Goal: Transaction & Acquisition: Purchase product/service

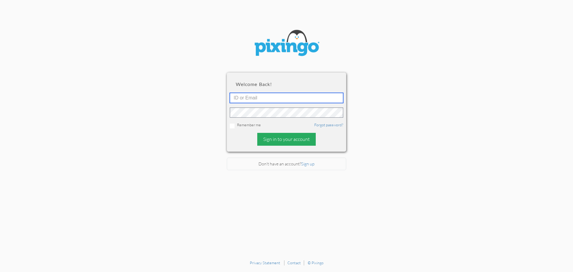
type input "1995"
click at [306, 139] on div "Sign in to your account" at bounding box center [286, 139] width 59 height 13
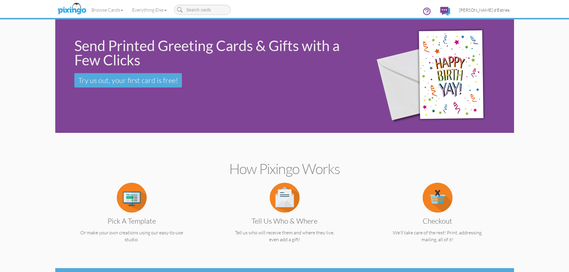
click at [490, 9] on span "[PERSON_NAME] d'Estries" at bounding box center [484, 9] width 50 height 5
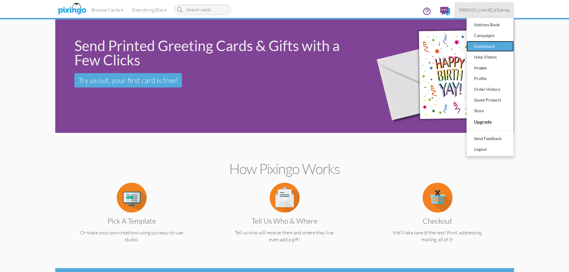
click at [474, 49] on div "Dashboard" at bounding box center [489, 46] width 35 height 9
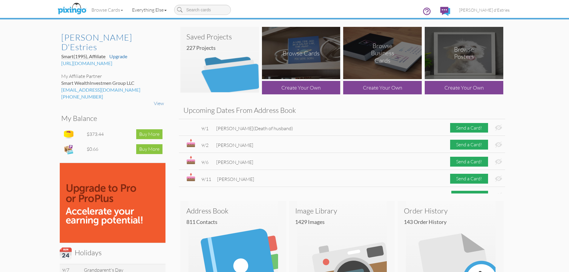
click at [154, 11] on link "Everything Else" at bounding box center [149, 9] width 44 height 15
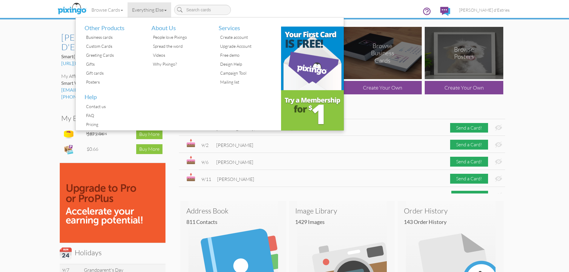
click at [257, 5] on div "Browse Cards Business Accounting Automotive Chiropractor Customer Dental Financ…" at bounding box center [285, 12] width 450 height 24
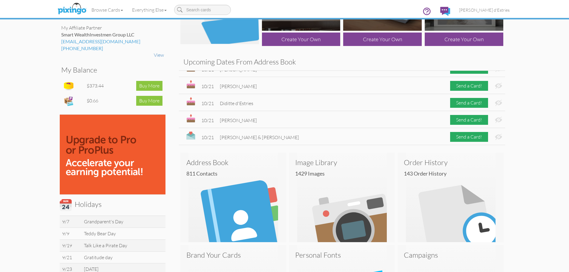
scroll to position [19, 0]
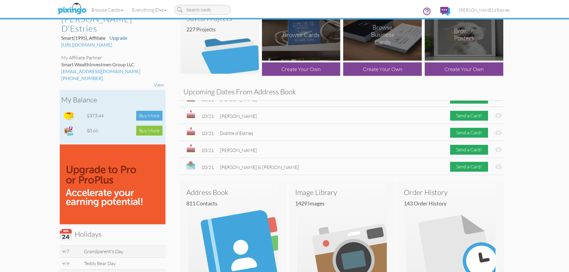
click at [147, 111] on div "Buy More" at bounding box center [149, 116] width 26 height 10
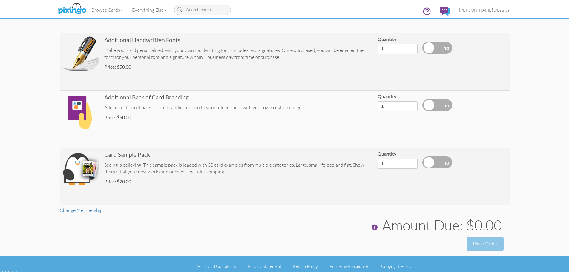
scroll to position [153, 0]
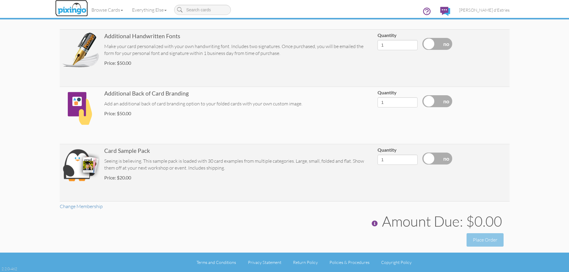
click at [78, 10] on img at bounding box center [72, 8] width 32 height 15
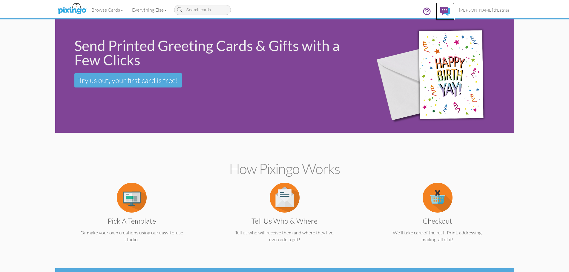
click at [450, 8] on img at bounding box center [445, 11] width 10 height 9
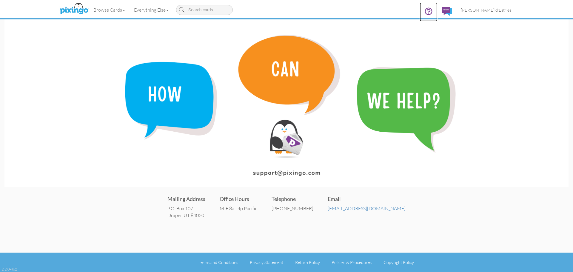
click at [433, 9] on icon at bounding box center [428, 11] width 9 height 9
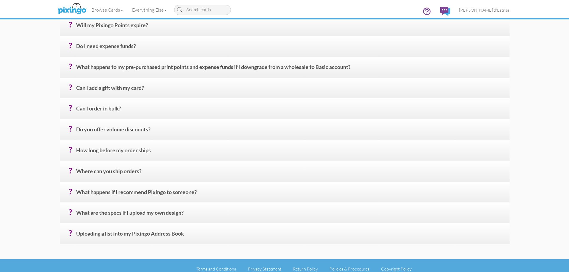
scroll to position [228, 0]
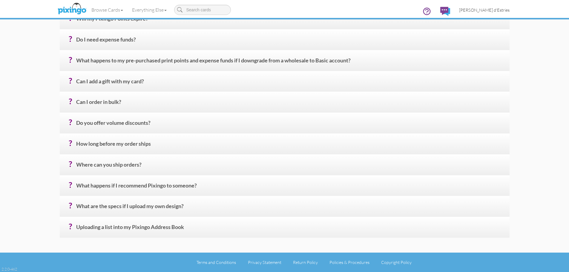
click at [485, 11] on span "[PERSON_NAME] d'Estries" at bounding box center [484, 9] width 50 height 5
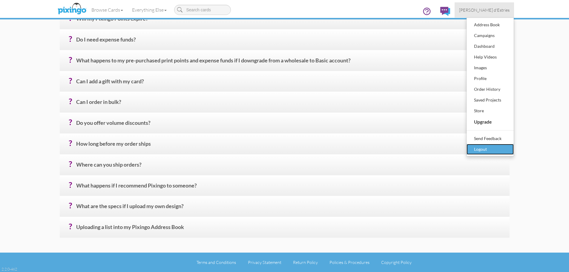
click at [483, 145] on div "Logout" at bounding box center [489, 149] width 35 height 9
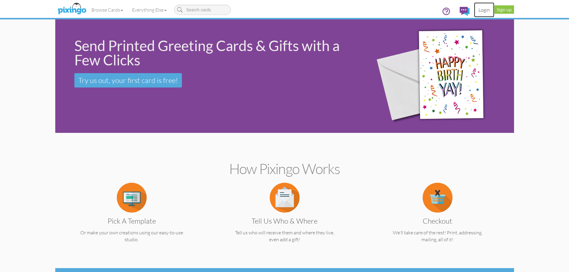
click at [486, 12] on link "Login" at bounding box center [484, 9] width 20 height 15
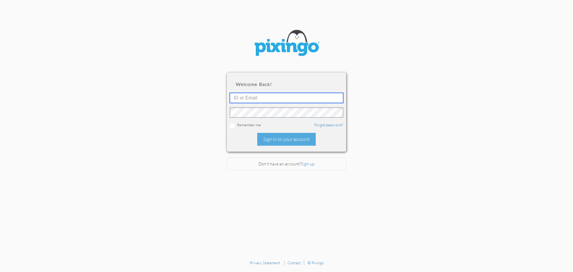
type input "1995"
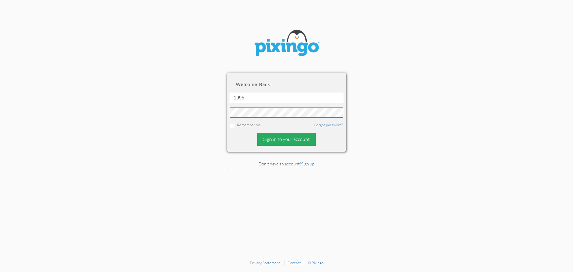
click at [305, 137] on div "Sign in to your account" at bounding box center [286, 139] width 59 height 13
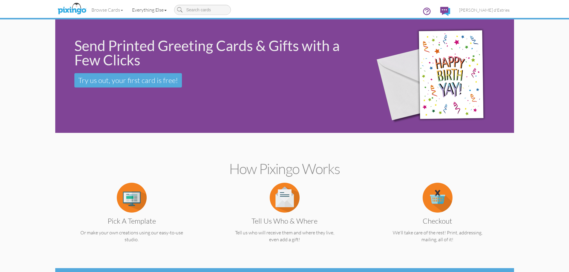
click at [145, 8] on link "Everything Else" at bounding box center [149, 9] width 44 height 15
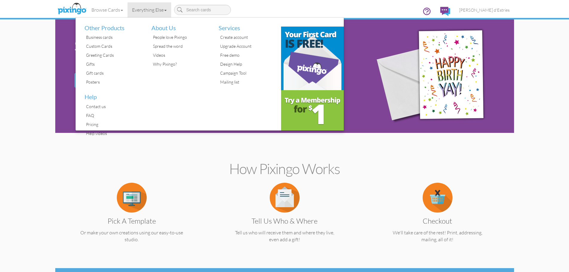
click at [186, 162] on h2 "How Pixingo works" at bounding box center [285, 169] width 438 height 16
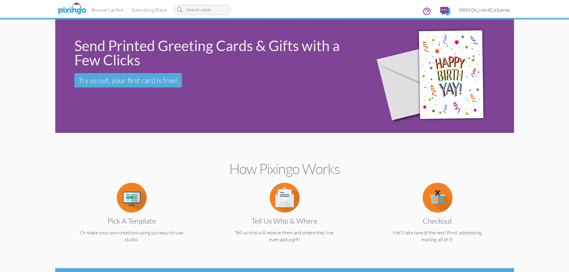
click at [498, 7] on span "[PERSON_NAME] d'Estries" at bounding box center [484, 9] width 50 height 5
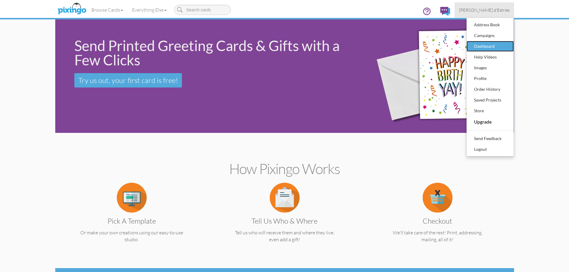
click at [485, 45] on div "Dashboard" at bounding box center [489, 46] width 35 height 9
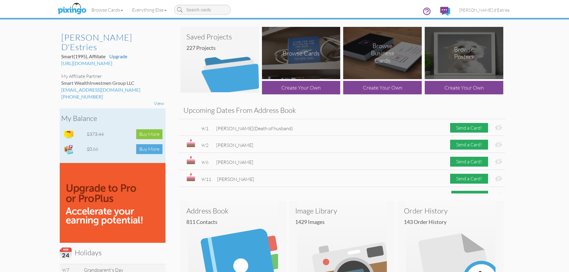
click at [147, 144] on div "Buy More" at bounding box center [149, 149] width 26 height 10
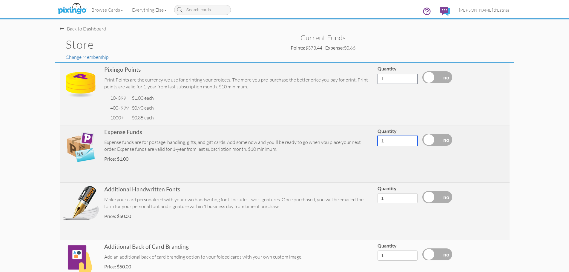
drag, startPoint x: 390, startPoint y: 141, endPoint x: 380, endPoint y: 142, distance: 9.9
click at [380, 142] on input "1" at bounding box center [397, 141] width 40 height 10
type input "25"
click at [445, 140] on label at bounding box center [437, 140] width 30 height 12
click at [0, 0] on input "checkbox" at bounding box center [0, 0] width 0 height 0
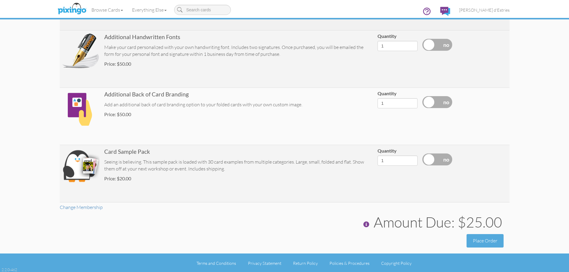
scroll to position [153, 0]
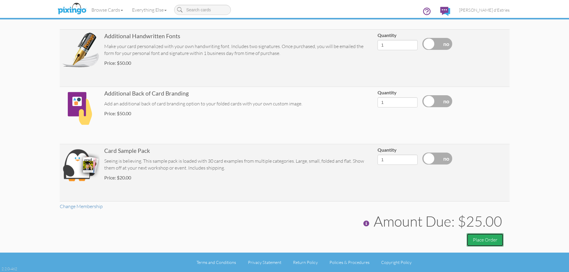
click at [482, 236] on button "Place Order" at bounding box center [484, 239] width 37 height 13
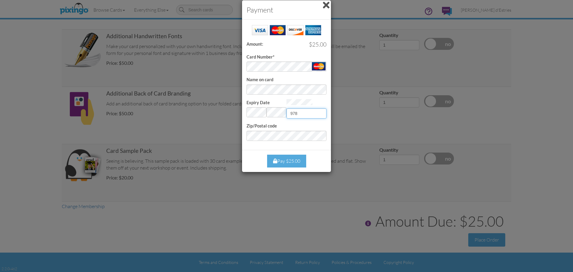
type input "978"
click at [309, 126] on form "Card Number* Name on card Expiry Date Invalid month and year 978 Zip/Postal code" at bounding box center [287, 82] width 80 height 117
click at [287, 156] on div "Pay $25.00" at bounding box center [286, 161] width 39 height 13
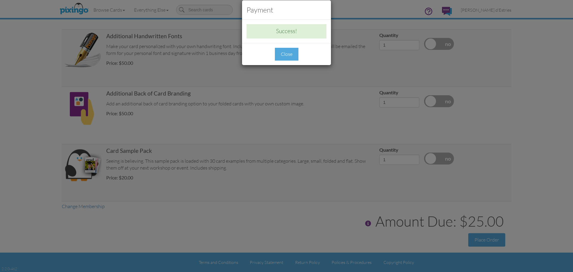
click at [288, 53] on div "Close" at bounding box center [287, 54] width 24 height 13
